Goal: Task Accomplishment & Management: Use online tool/utility

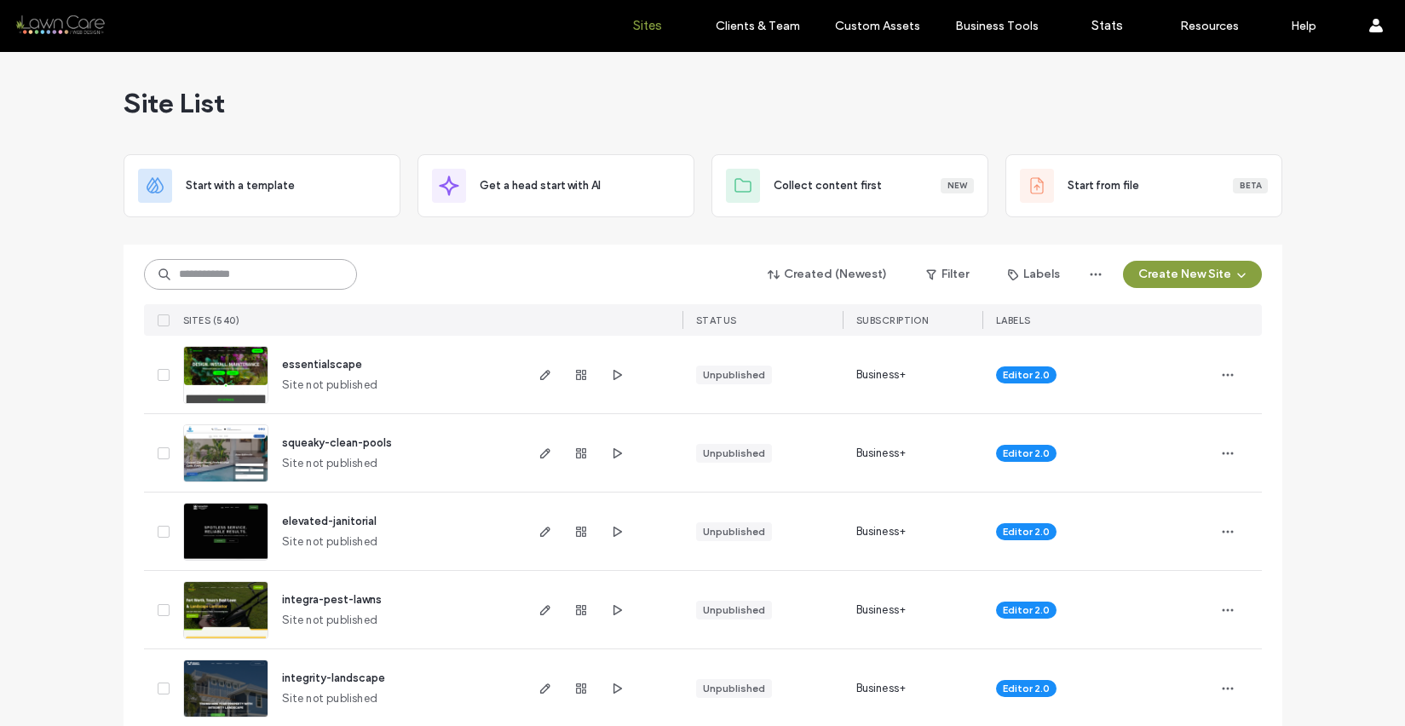
click at [246, 278] on input at bounding box center [250, 274] width 213 height 31
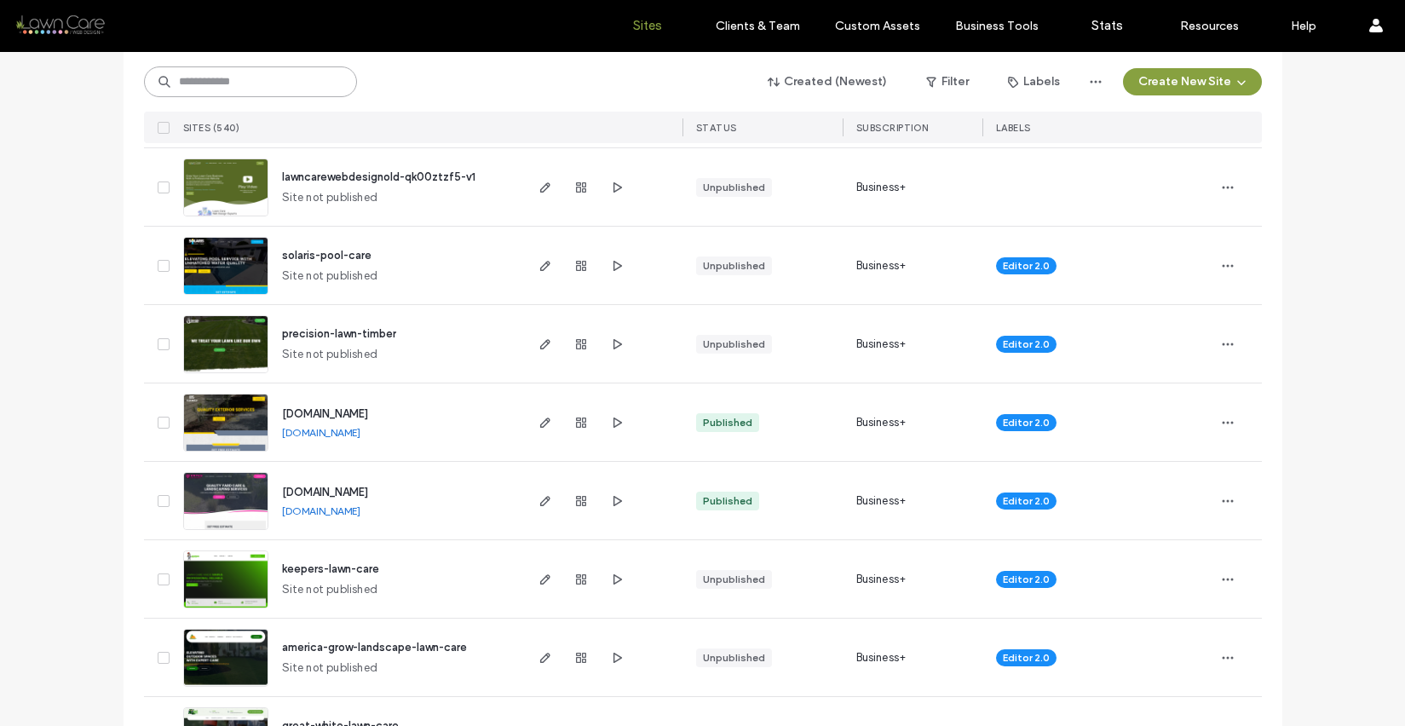
scroll to position [740, 0]
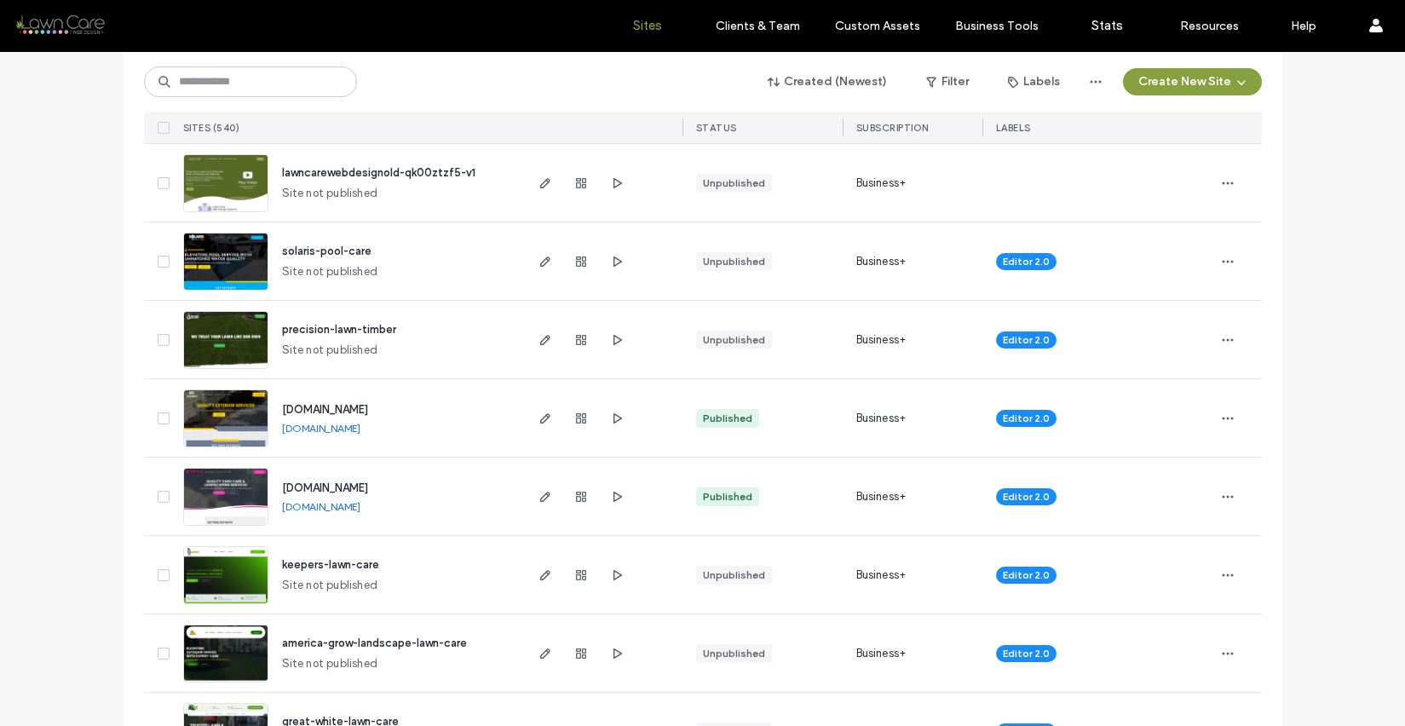
click at [360, 424] on link "[DOMAIN_NAME]" at bounding box center [321, 428] width 78 height 13
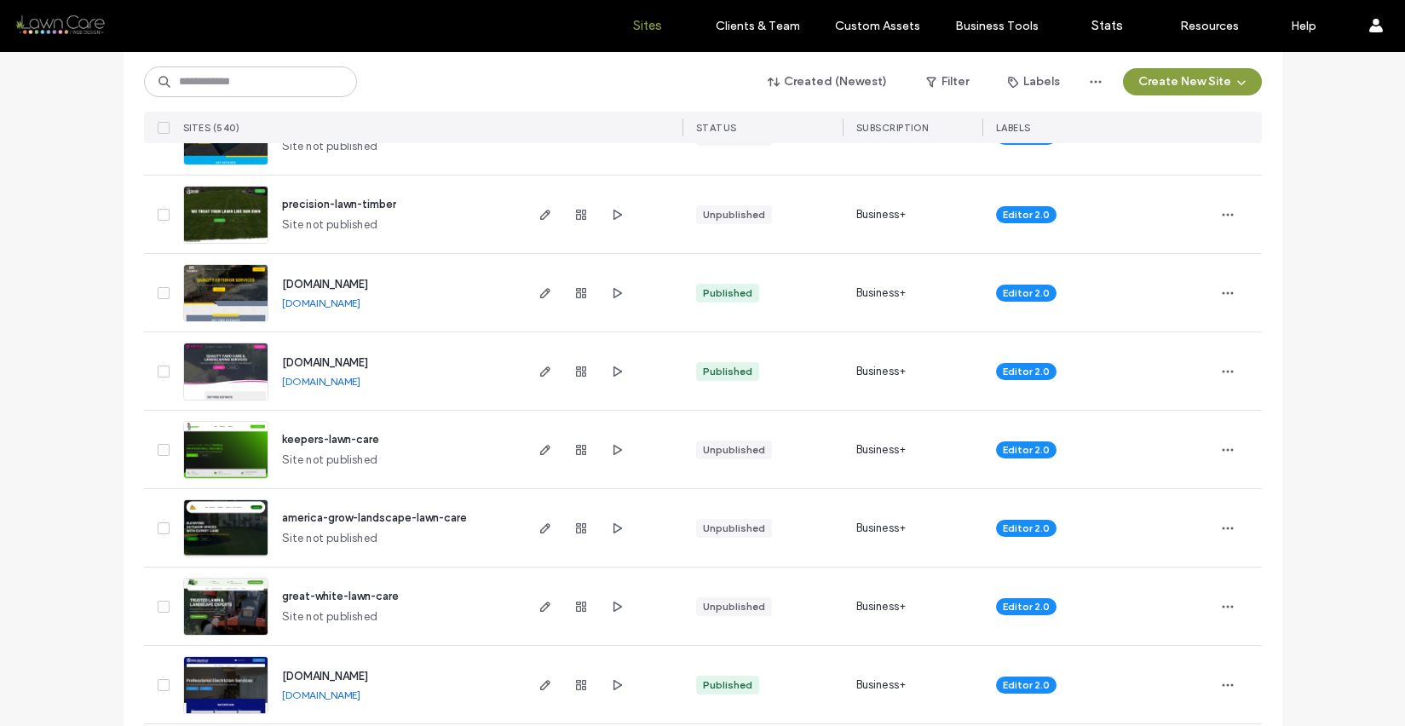
scroll to position [884, 0]
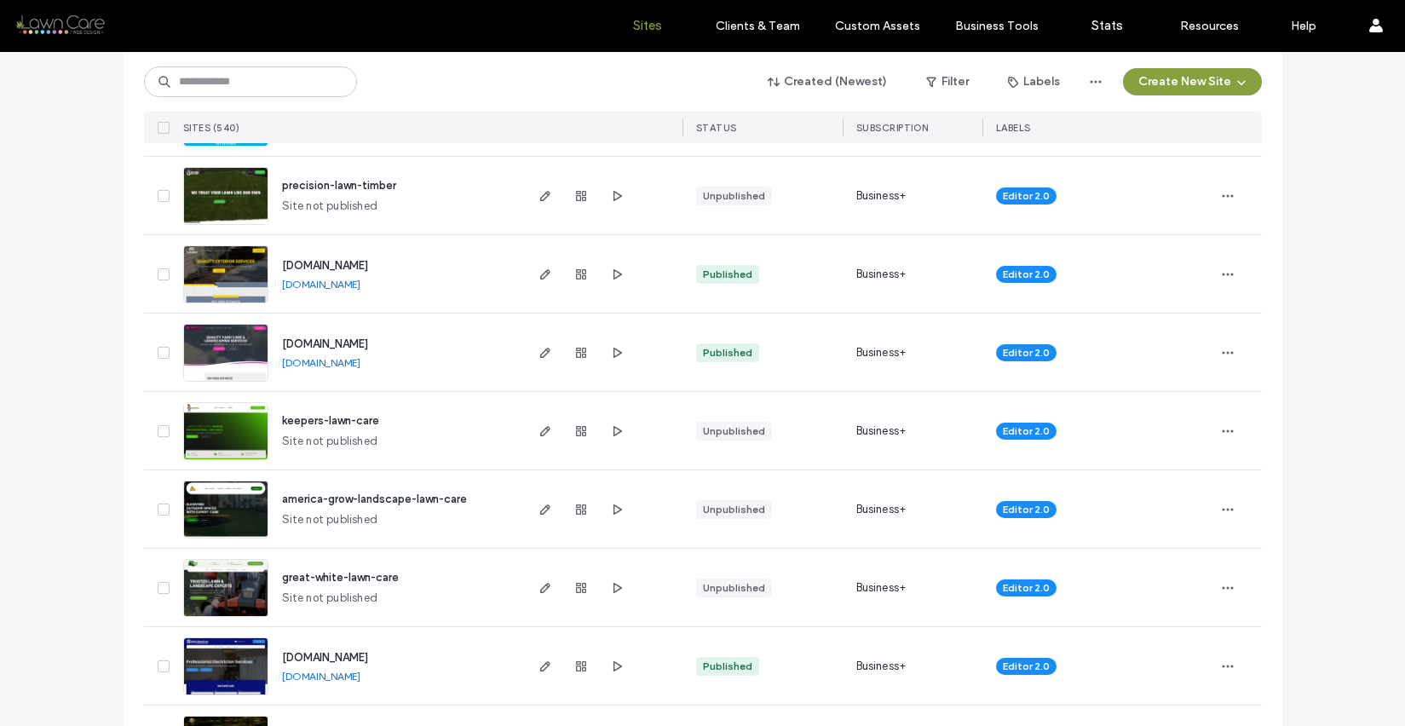
click at [227, 428] on img at bounding box center [225, 461] width 83 height 116
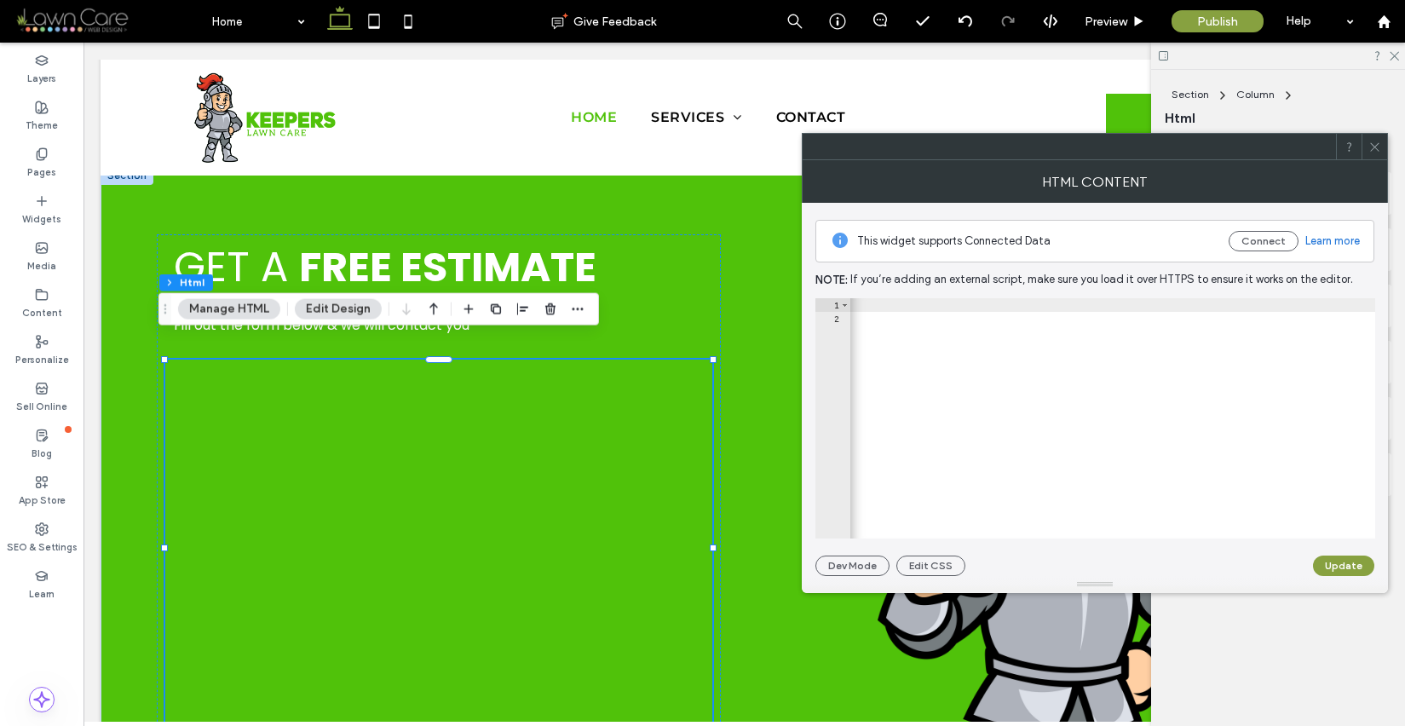
scroll to position [0, 1020]
click at [1378, 144] on icon at bounding box center [1374, 147] width 13 height 13
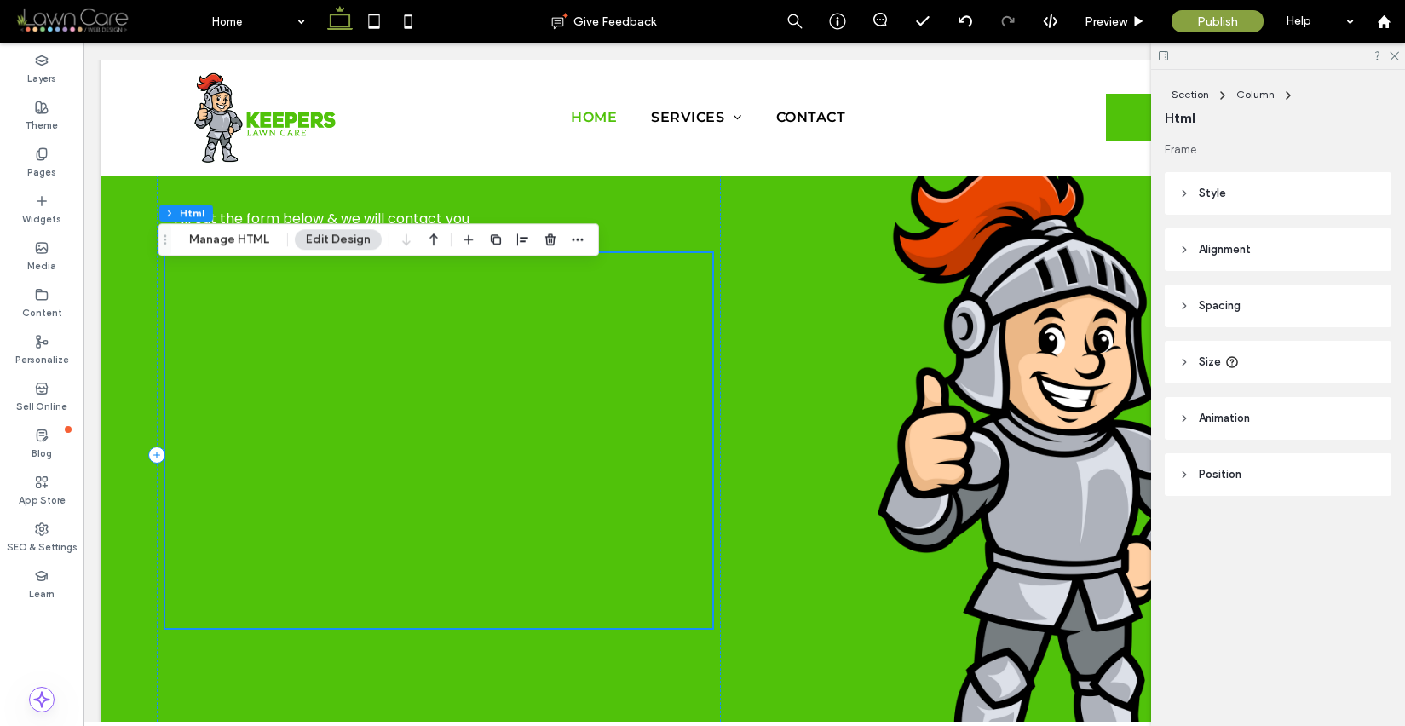
scroll to position [813, 0]
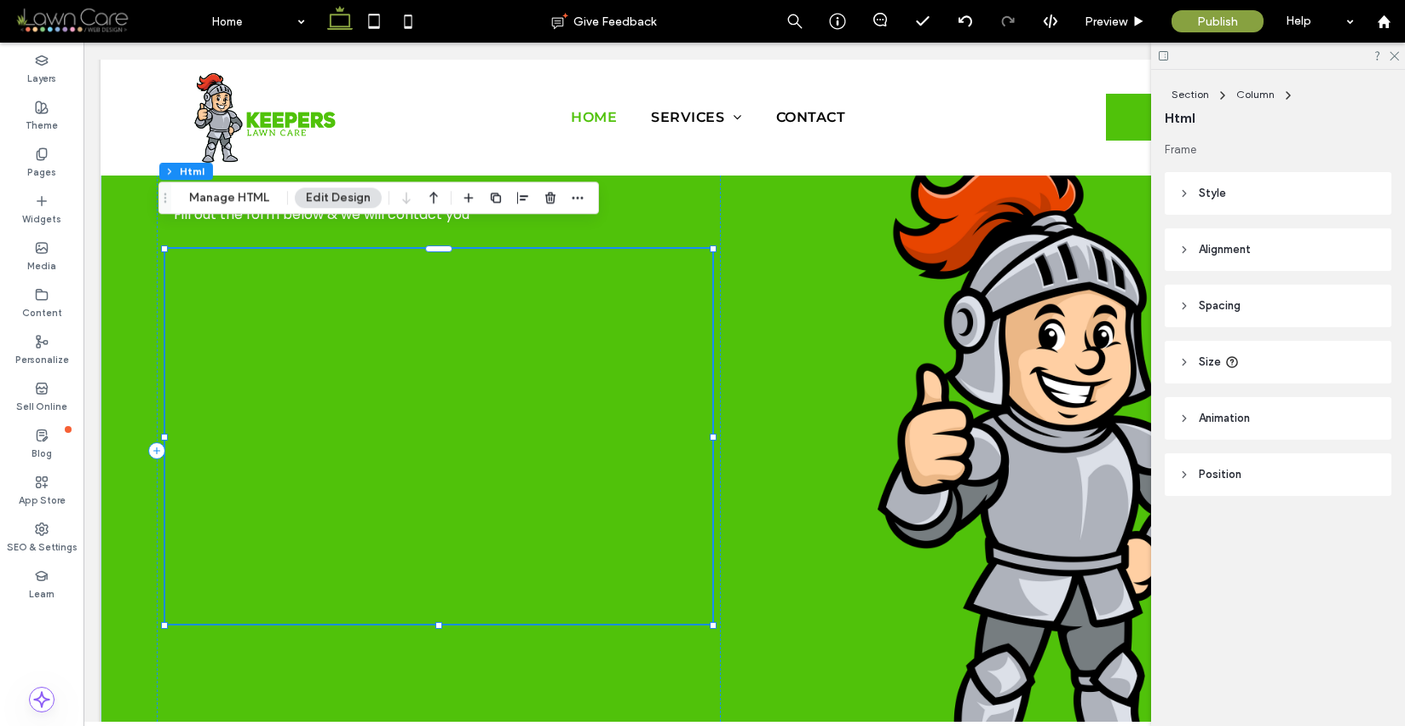
click at [533, 345] on div at bounding box center [438, 436] width 547 height 375
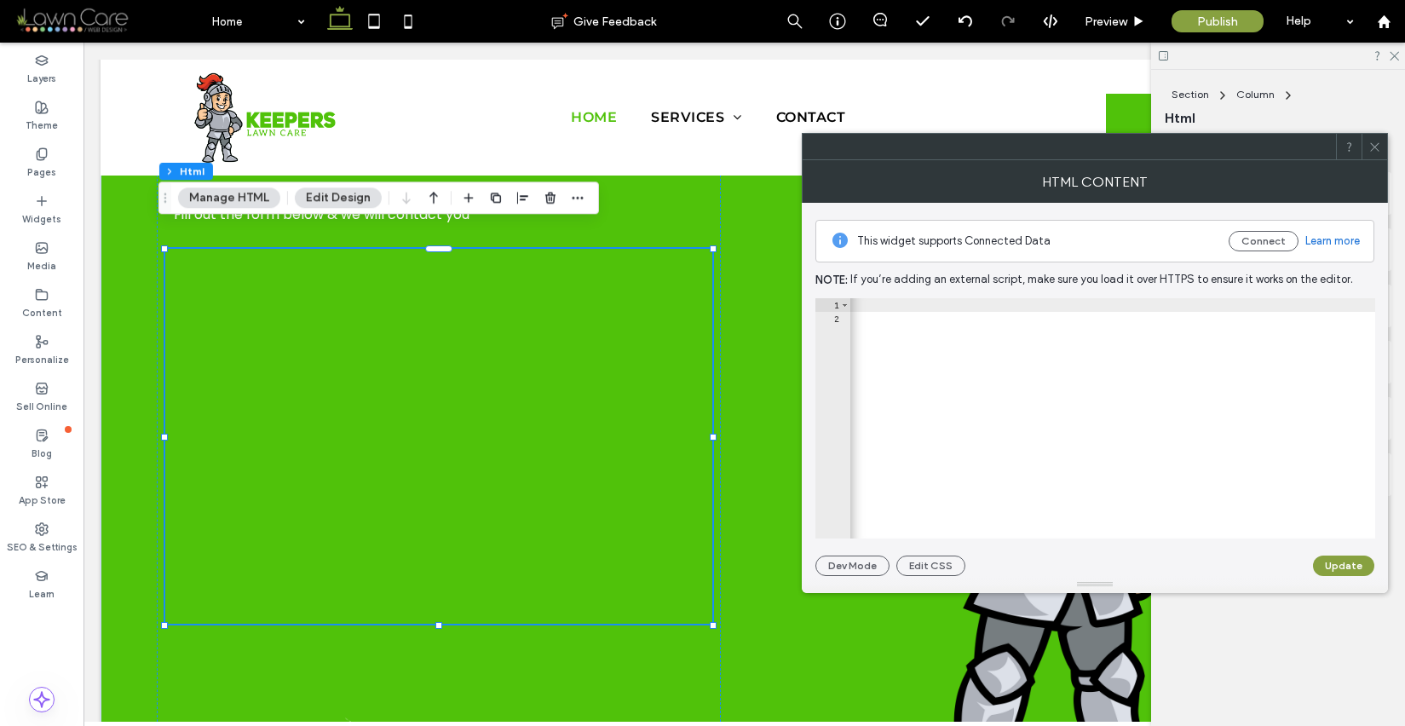
scroll to position [0, 1020]
click at [1376, 141] on icon at bounding box center [1374, 147] width 13 height 13
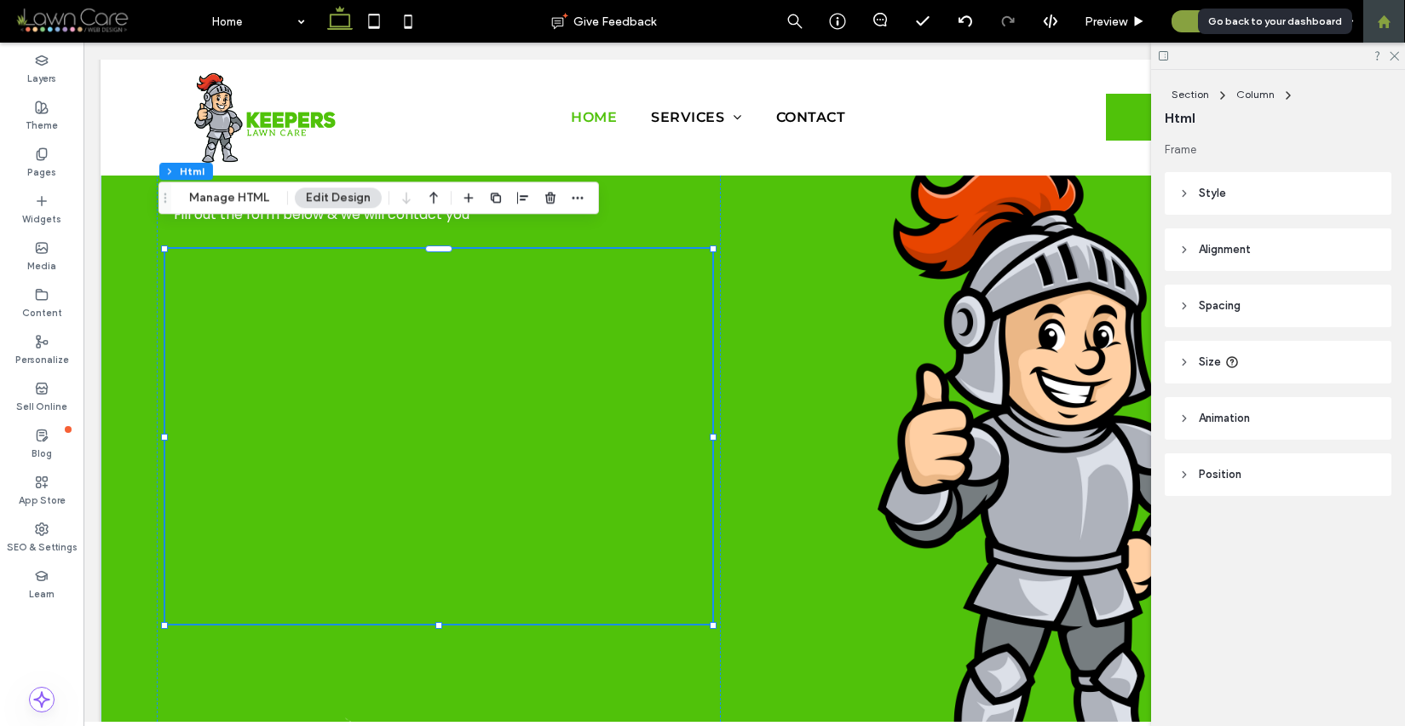
click at [1389, 21] on use at bounding box center [1382, 20] width 13 height 13
